Goal: Task Accomplishment & Management: Use online tool/utility

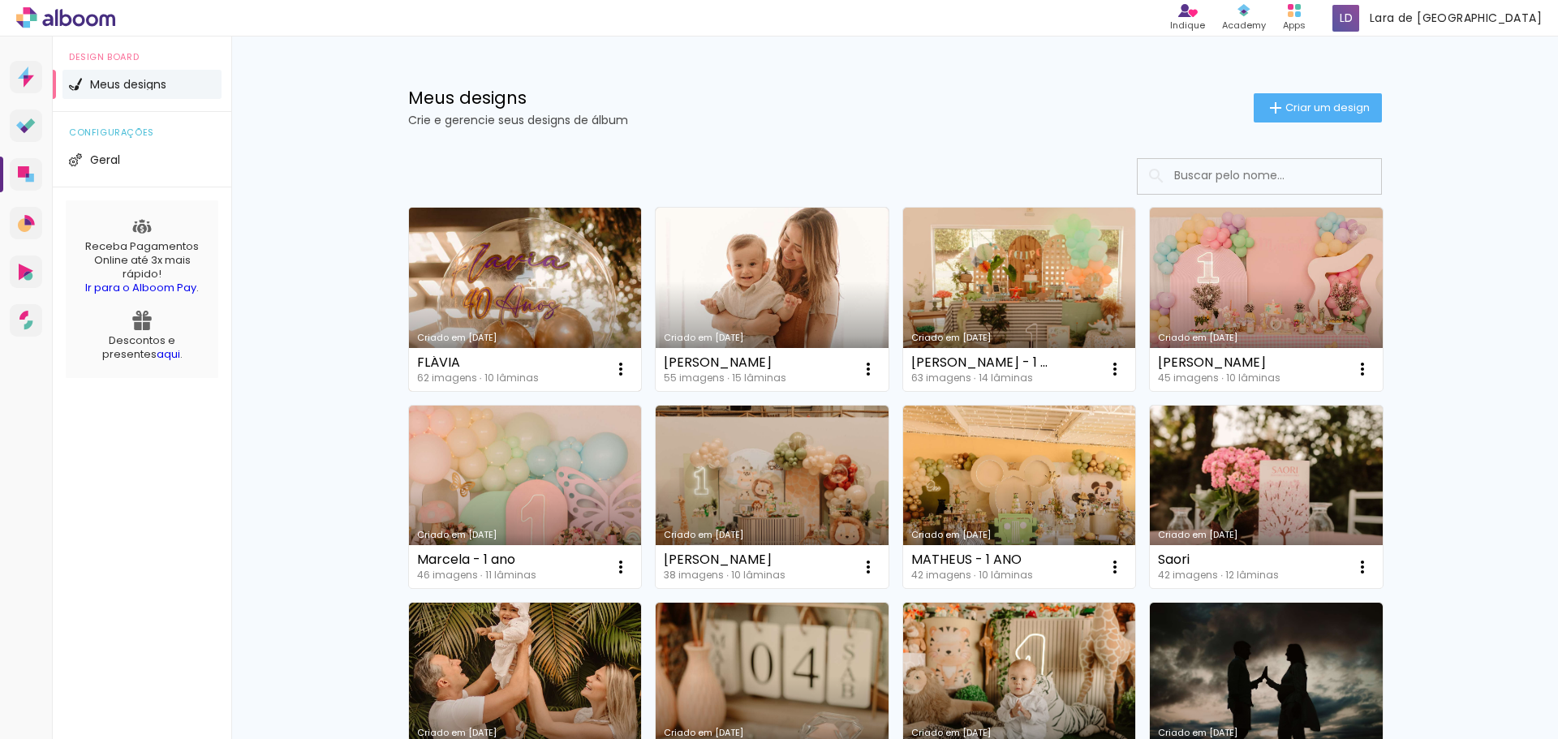
click at [513, 310] on link "Criado em [DATE]" at bounding box center [525, 299] width 233 height 183
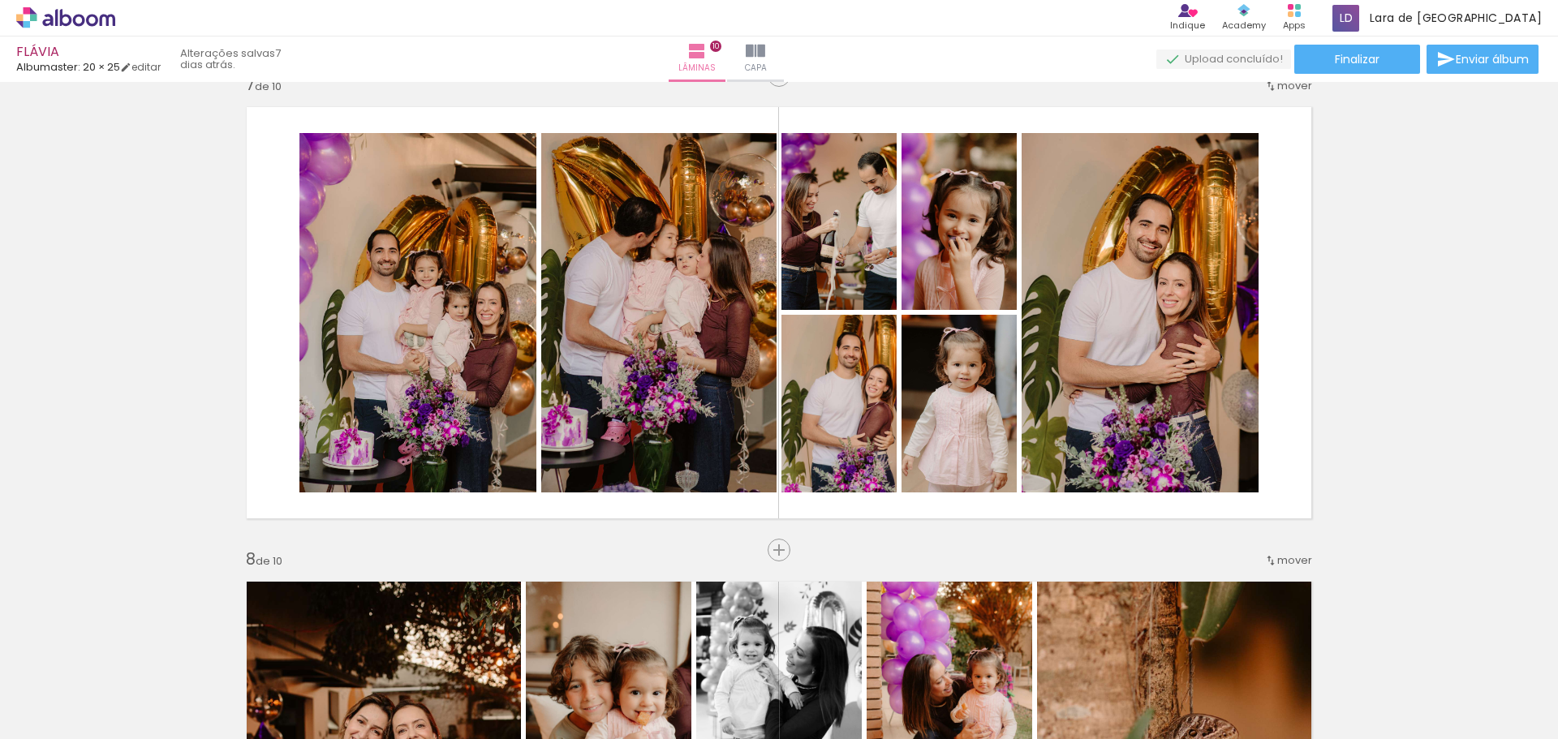
scroll to position [2868, 0]
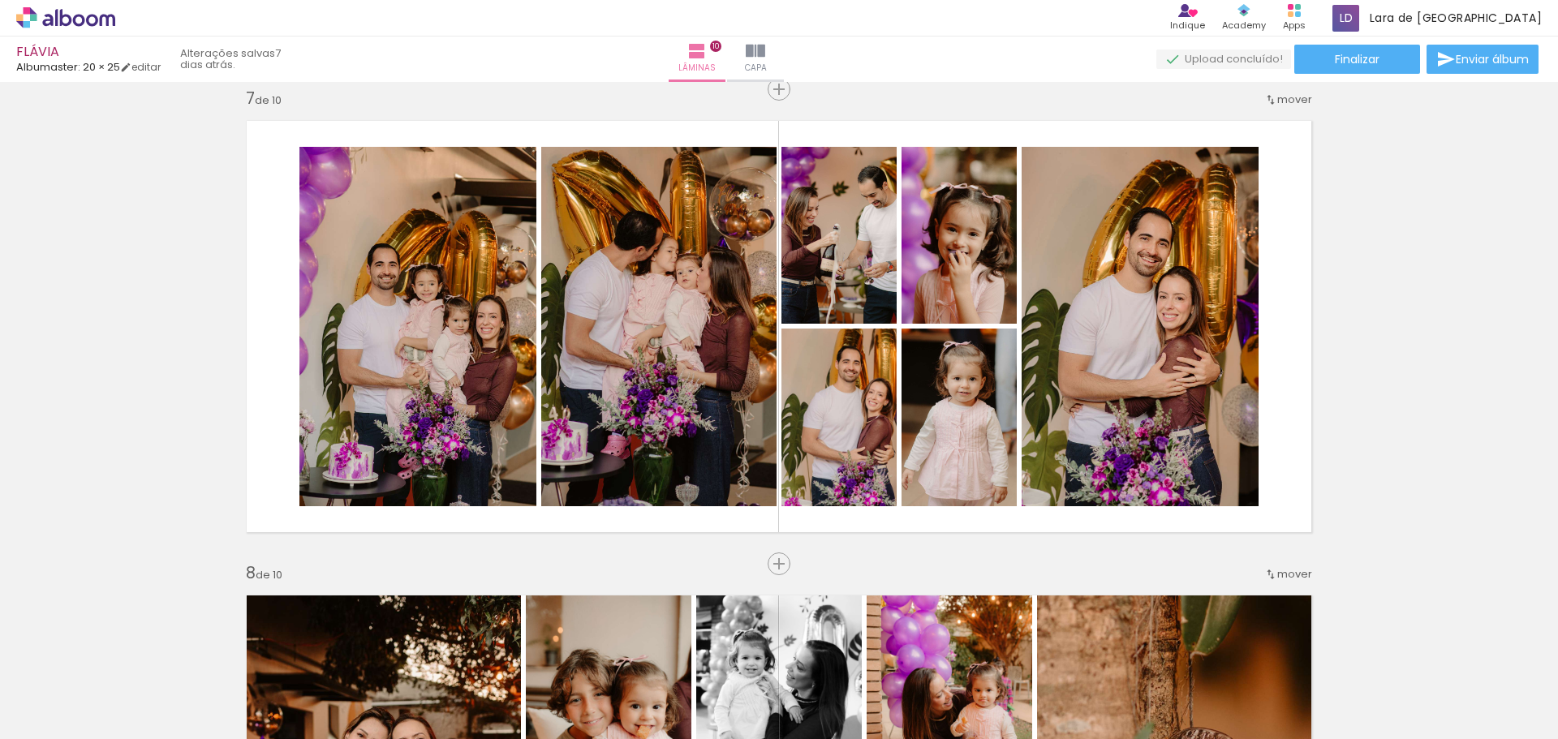
scroll to position [0, 1151]
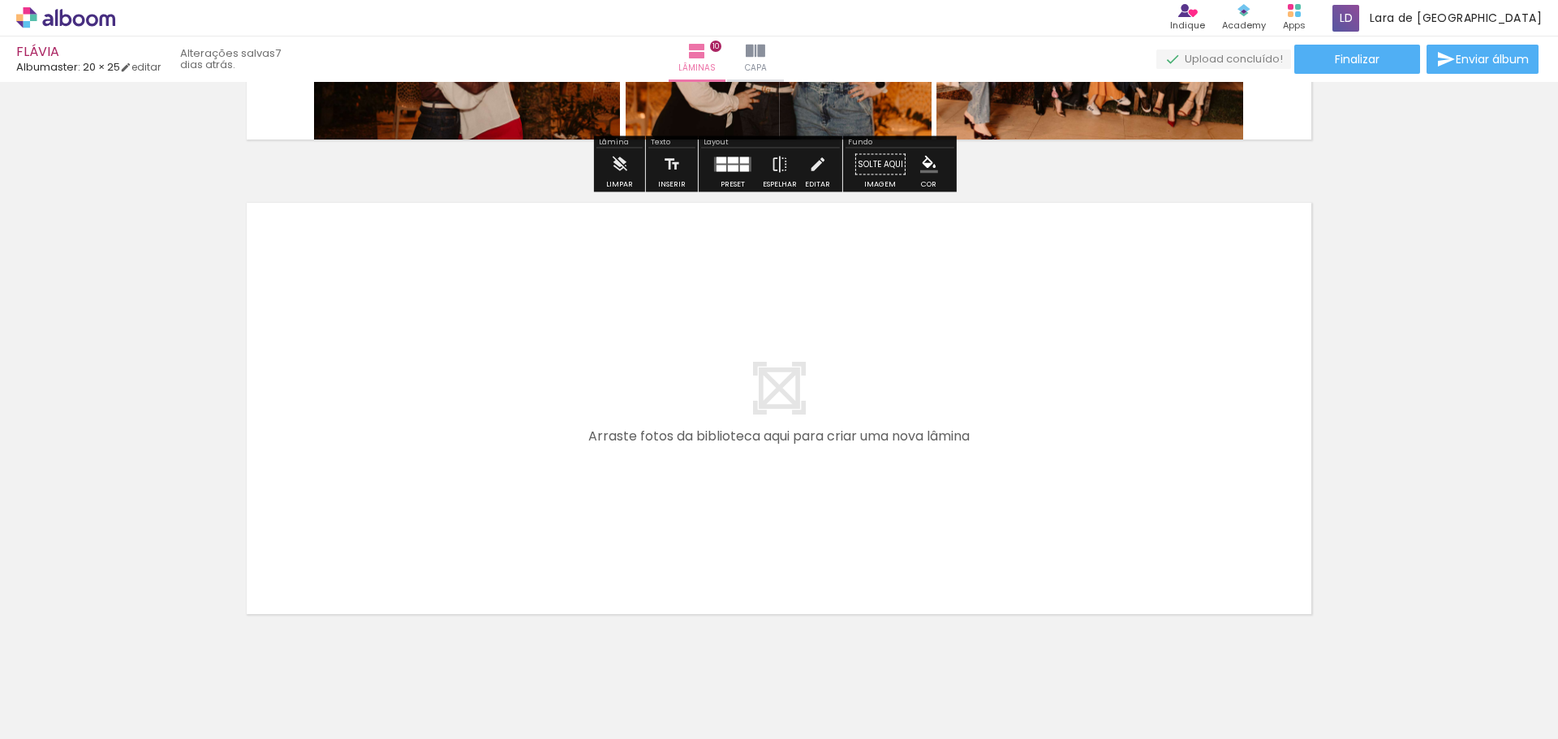
scroll to position [4708, 0]
